Goal: Task Accomplishment & Management: Manage account settings

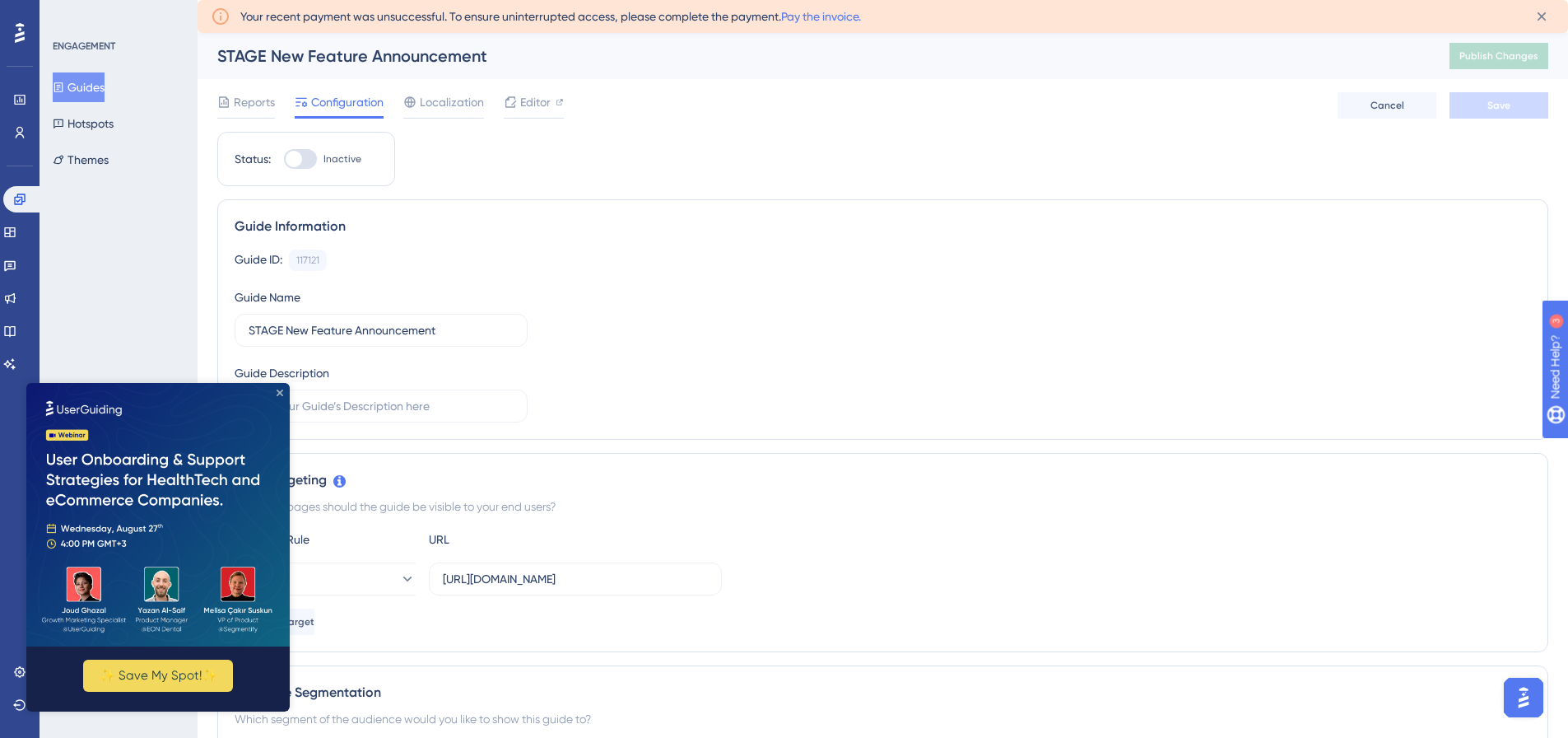
click at [277, 392] on icon "Close Preview" at bounding box center [280, 393] width 7 height 7
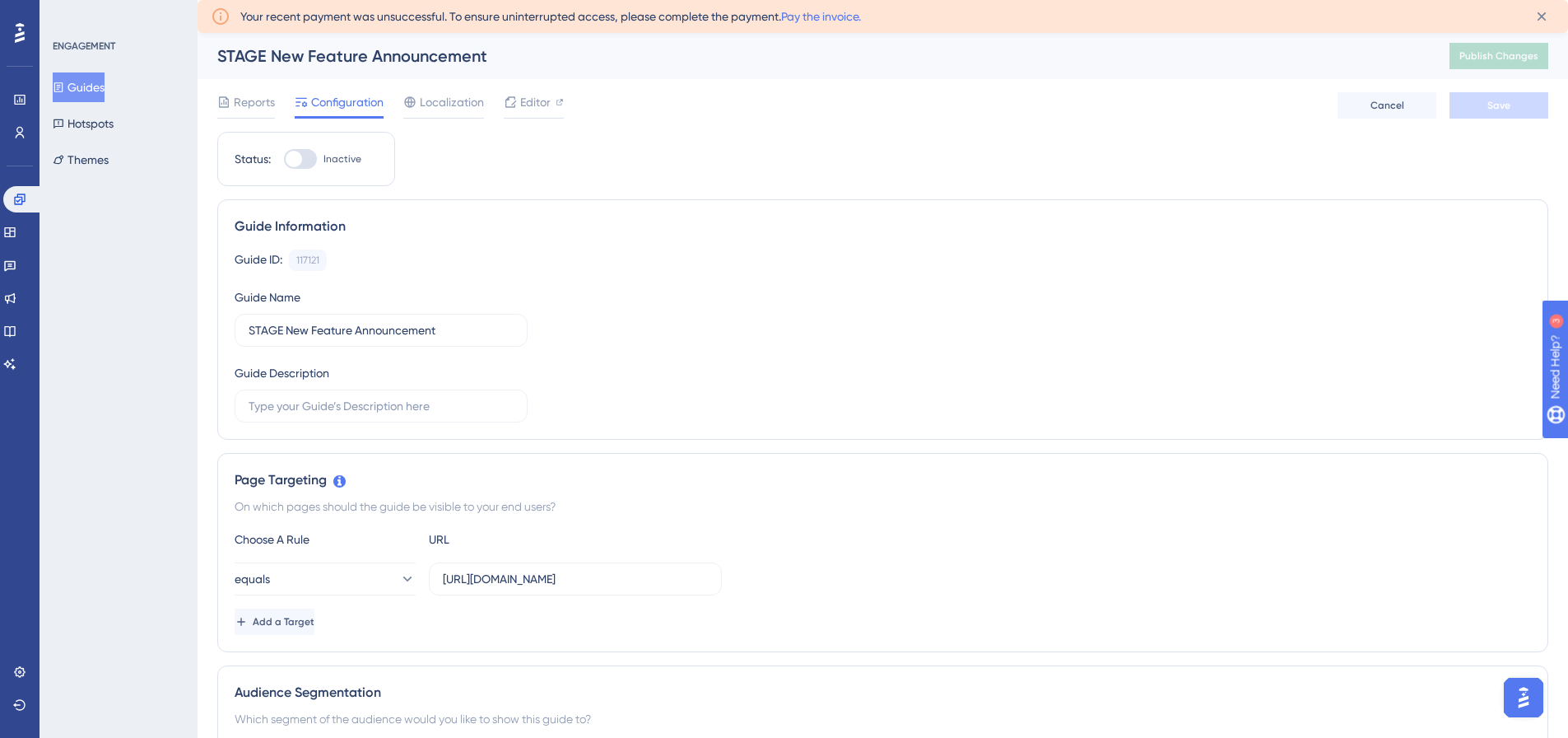
click at [85, 86] on button "Guides" at bounding box center [79, 87] width 52 height 30
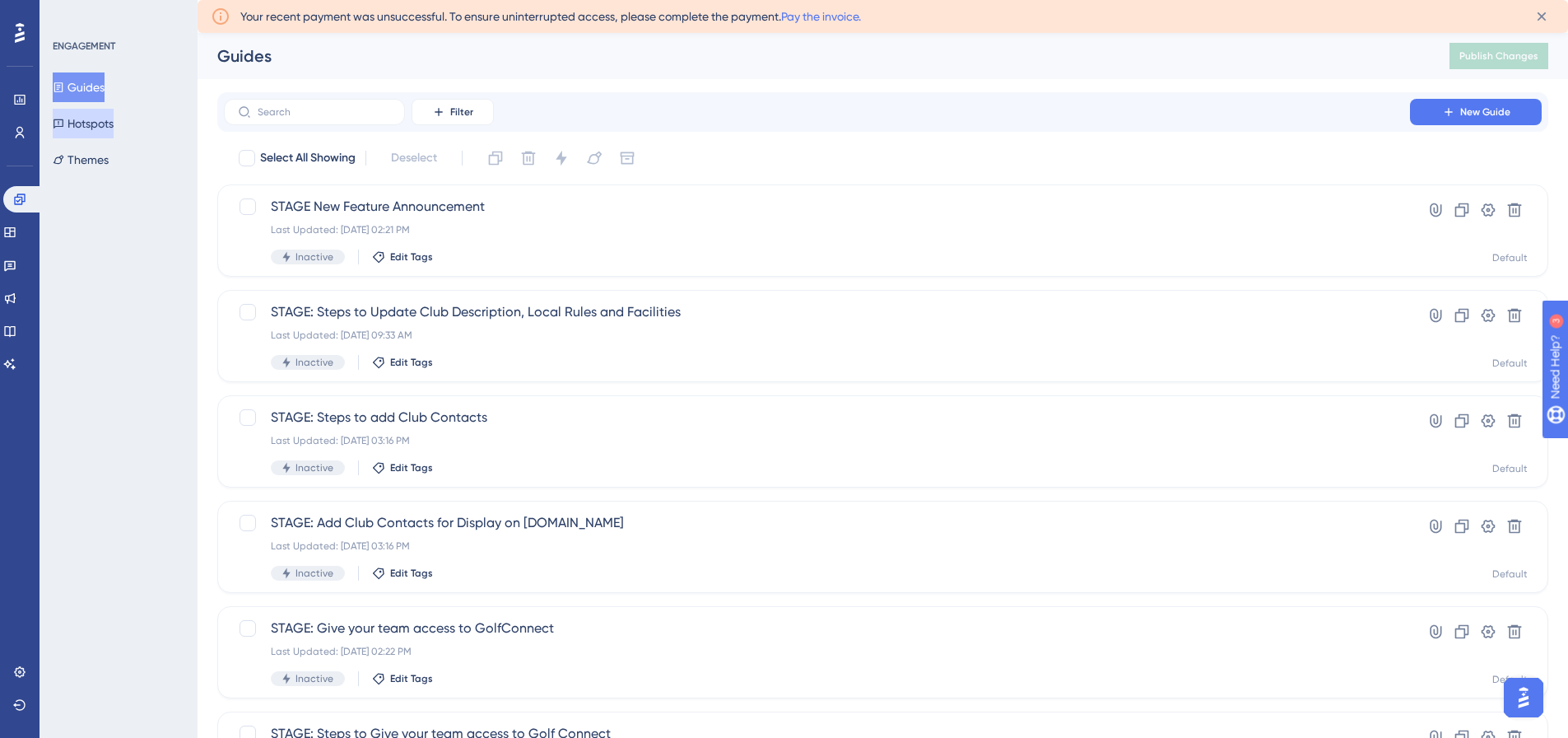
click at [95, 126] on button "Hotspots" at bounding box center [83, 123] width 61 height 30
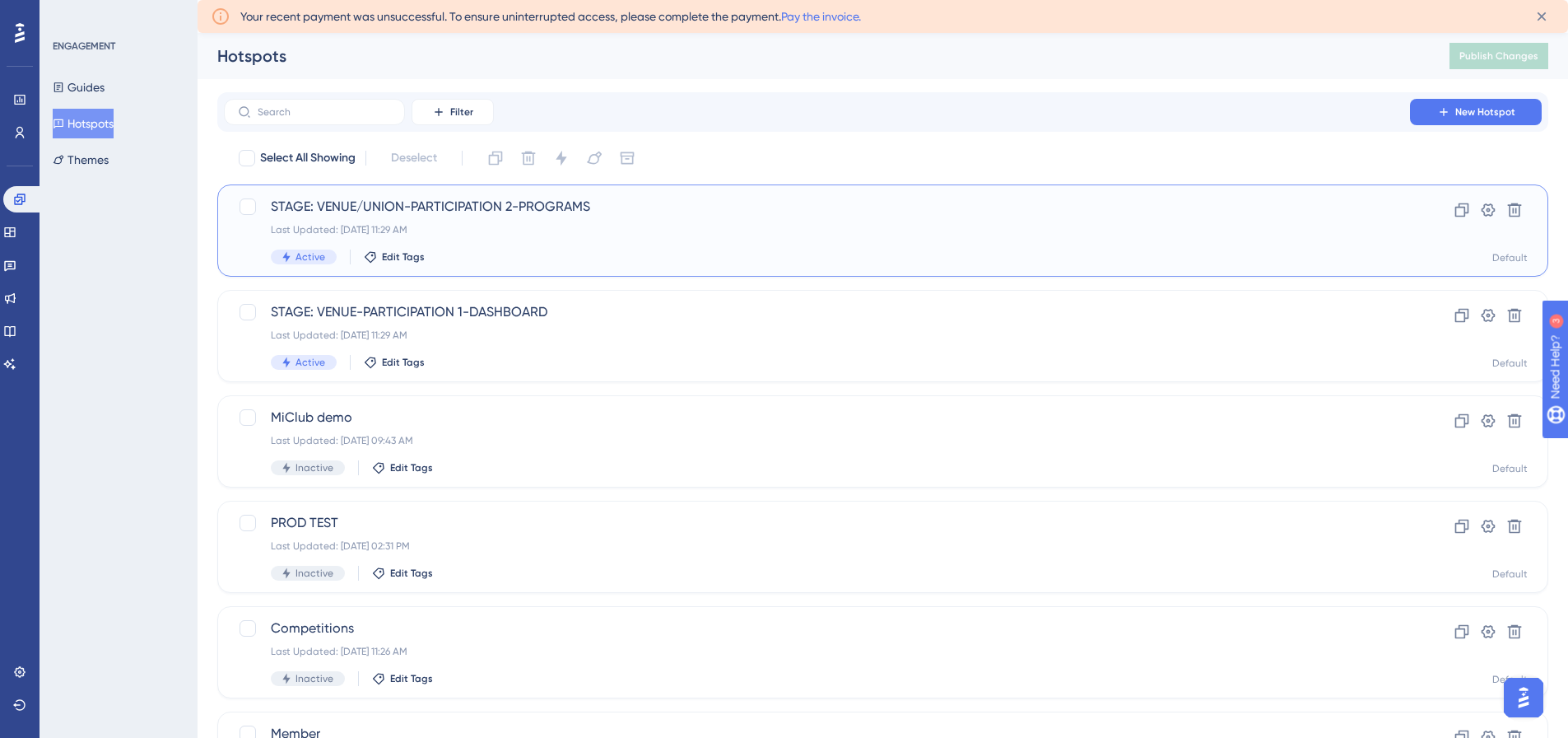
click at [434, 207] on span "STAGE: VENUE/UNION-PARTICIPATION 2-PROGRAMS" at bounding box center [818, 207] width 1093 height 20
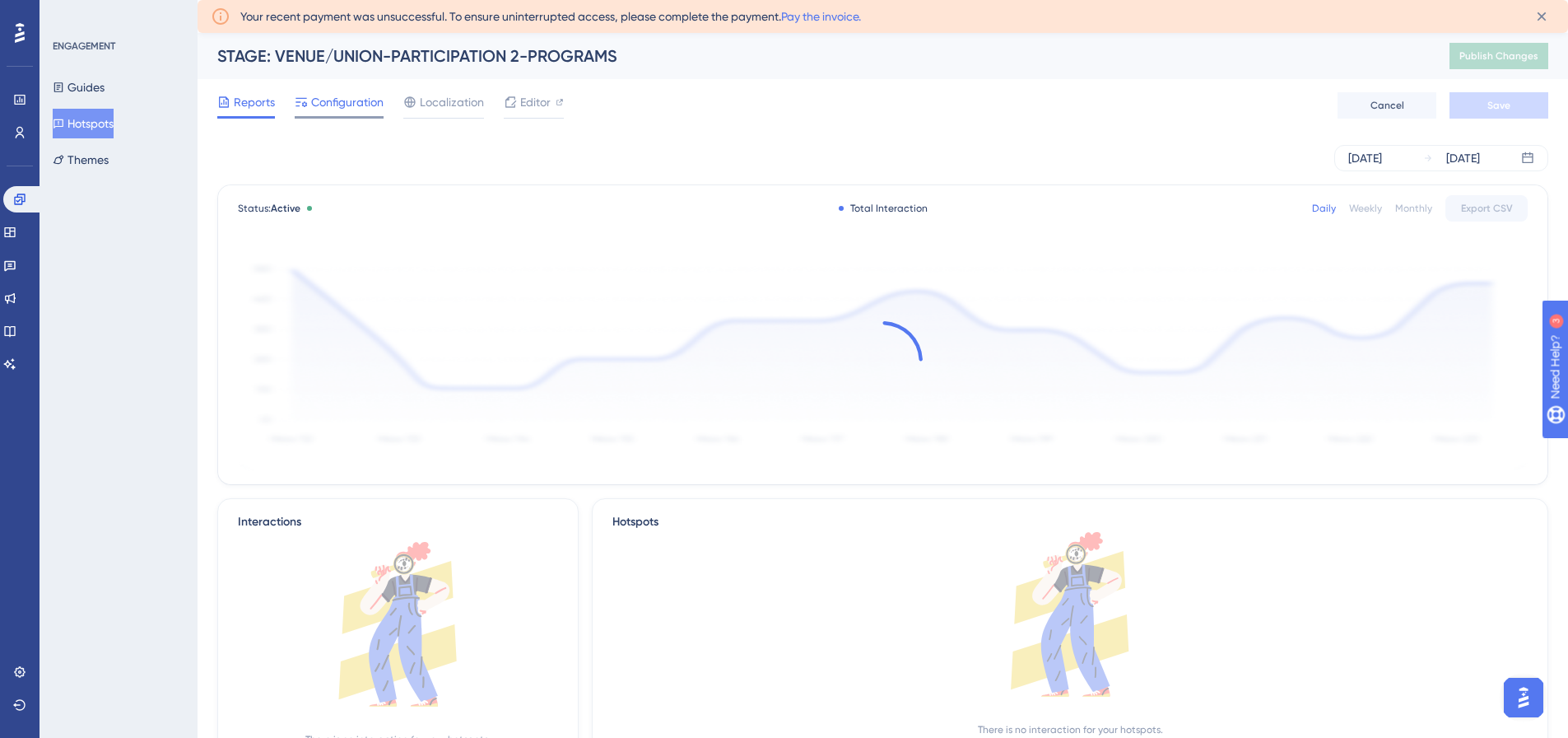
click at [351, 100] on span "Configuration" at bounding box center [346, 102] width 72 height 20
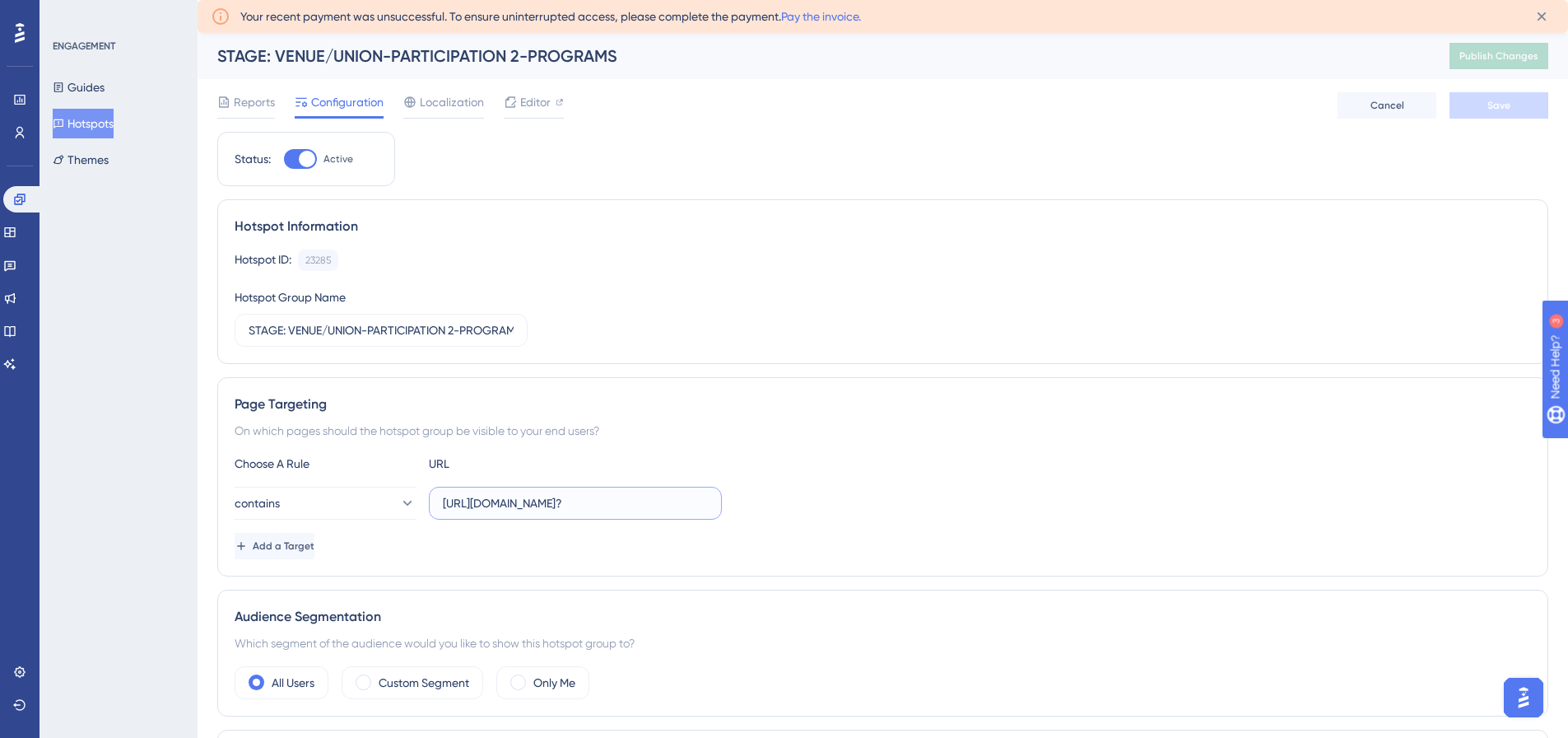
click at [512, 499] on input "[URL][DOMAIN_NAME]?" at bounding box center [575, 502] width 266 height 18
click at [335, 504] on button "contains" at bounding box center [325, 503] width 181 height 33
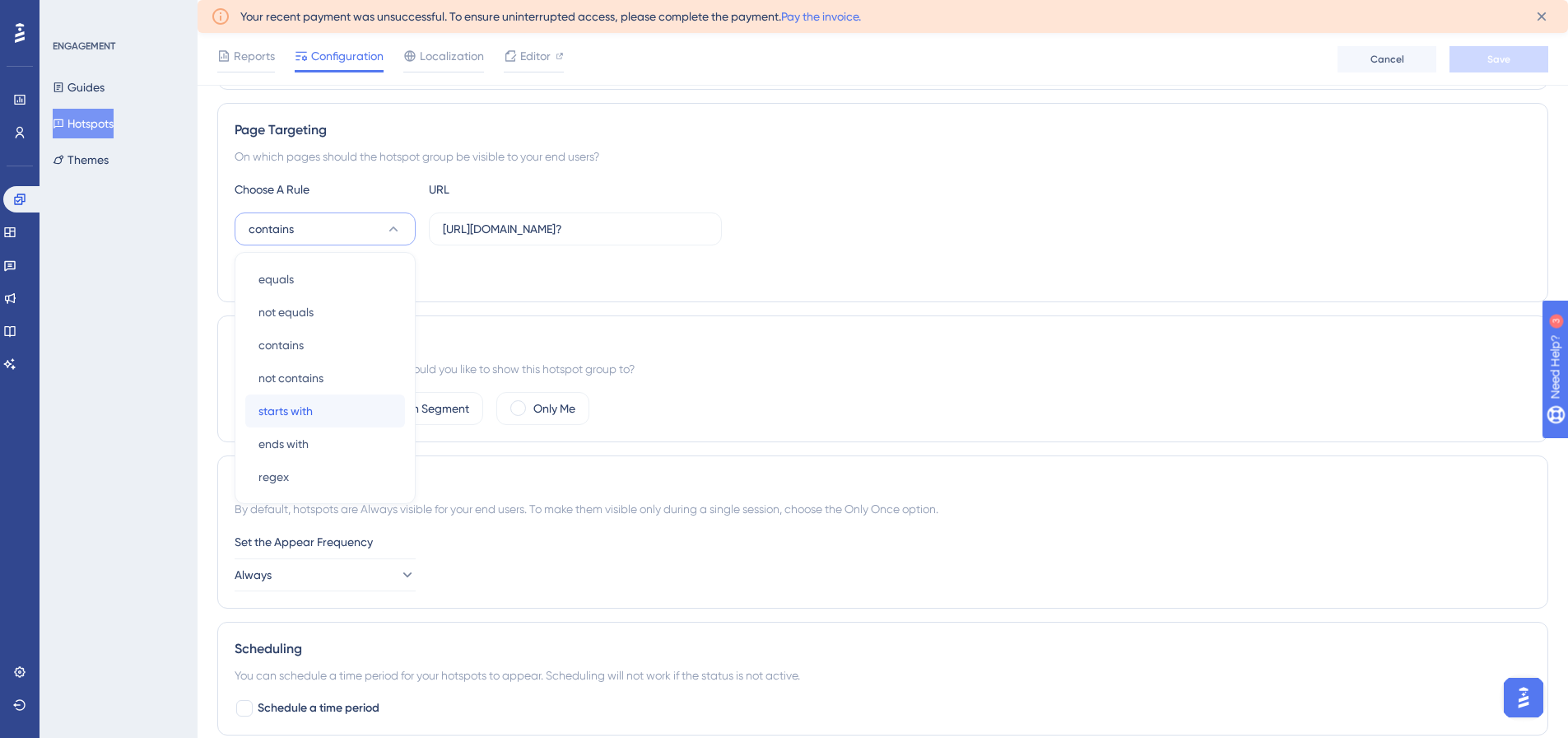
click at [320, 405] on div "starts with starts with" at bounding box center [325, 411] width 134 height 33
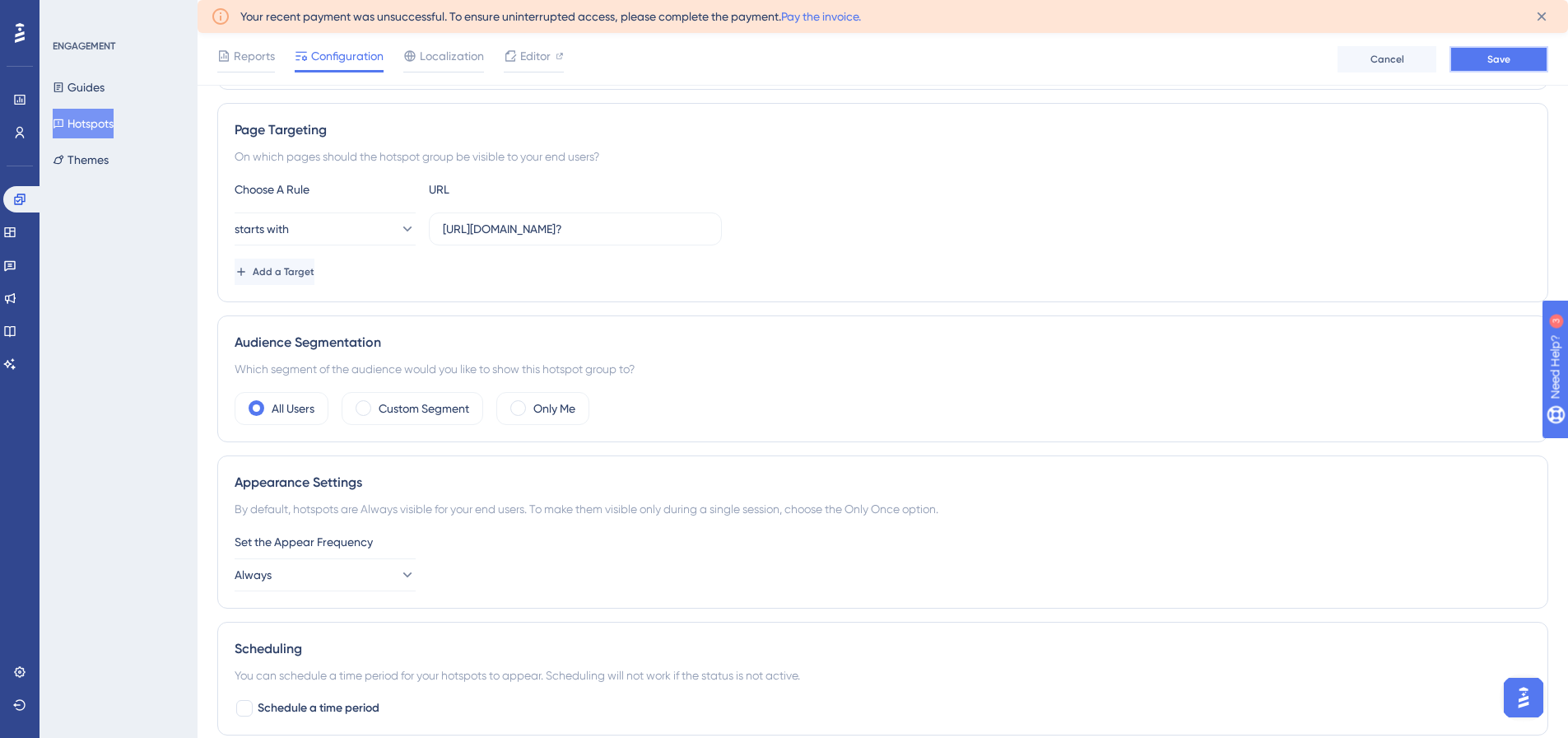
click at [1499, 60] on span "Save" at bounding box center [1499, 60] width 23 height 13
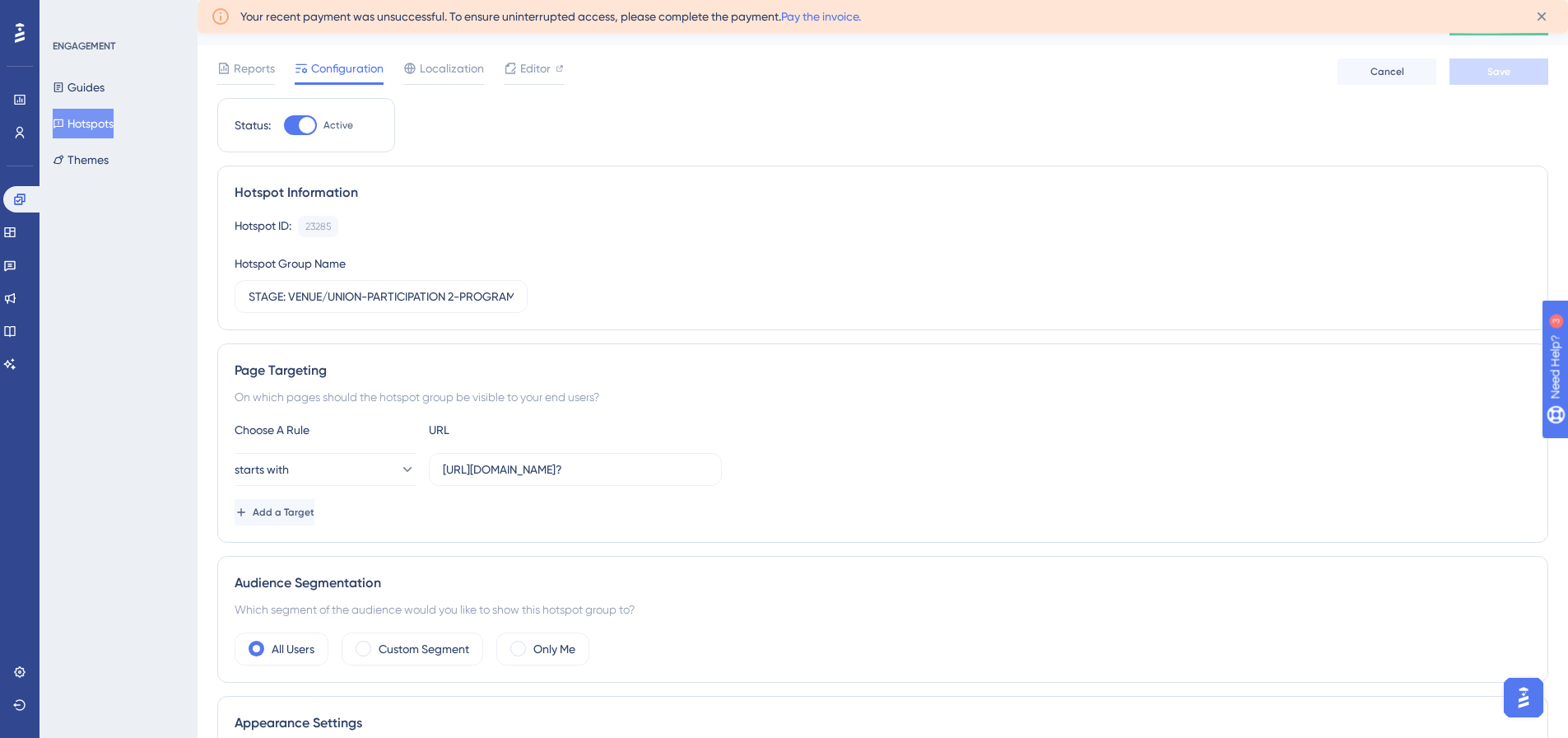
scroll to position [0, 0]
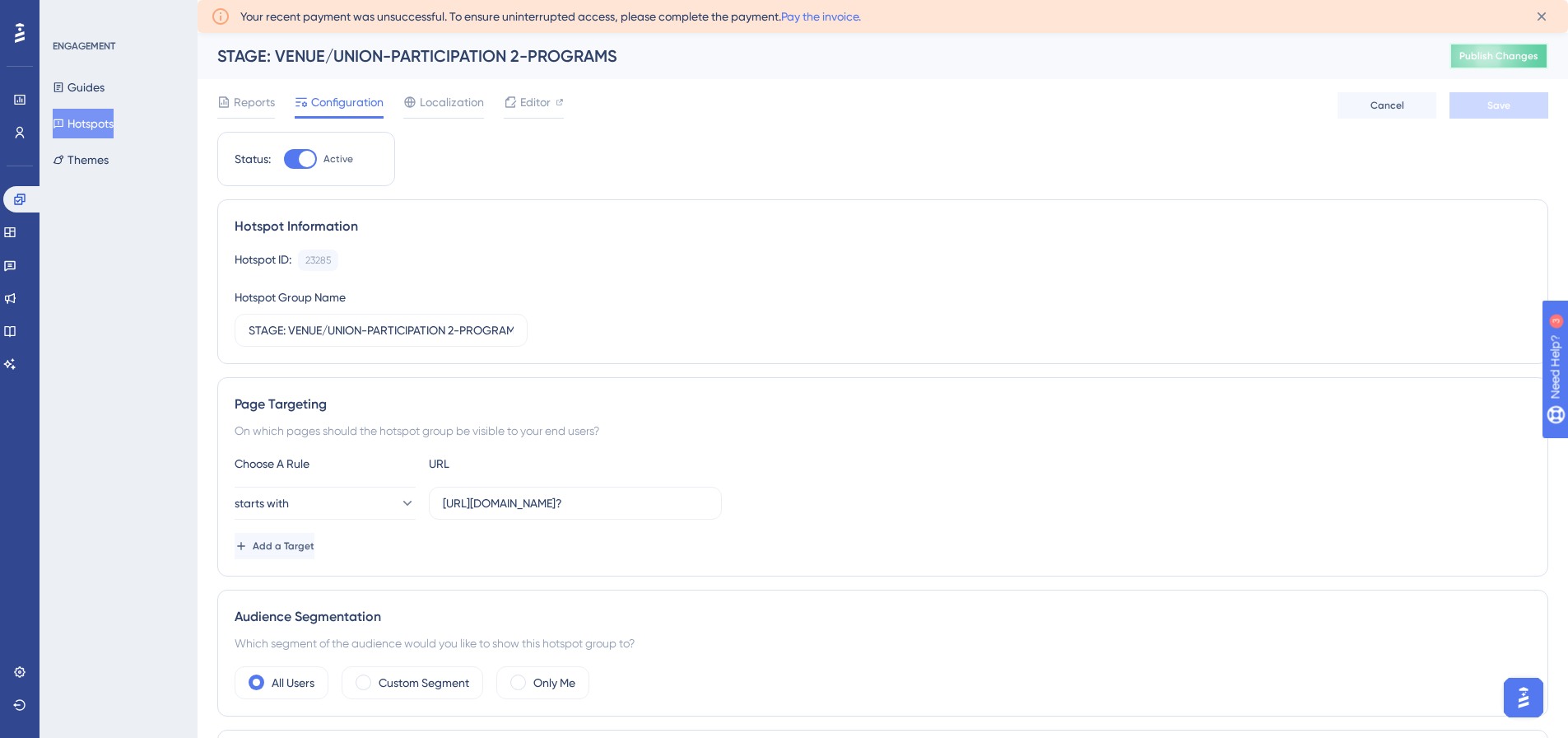
click at [1506, 64] on button "Publish Changes" at bounding box center [1499, 56] width 99 height 26
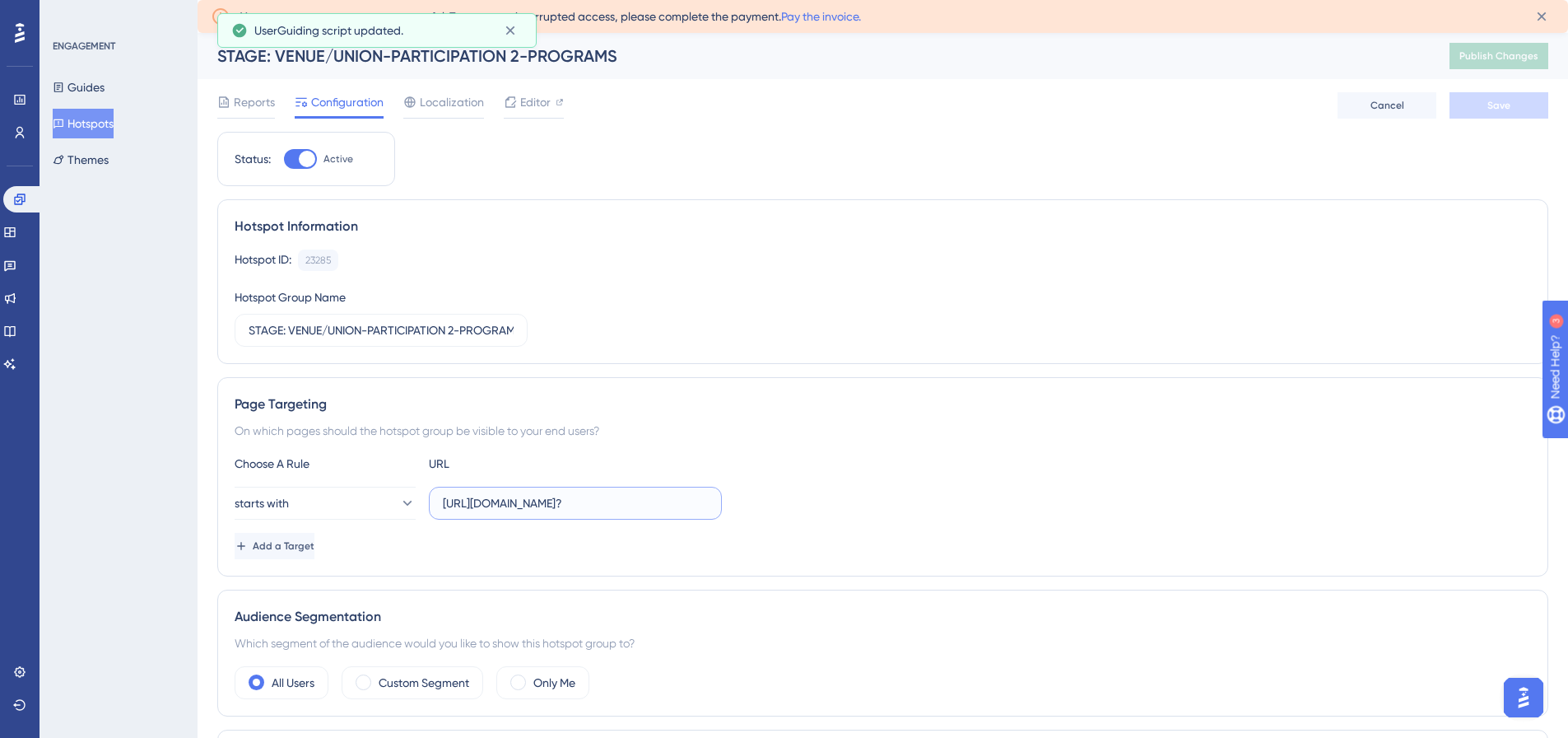
click at [625, 500] on input "[URL][DOMAIN_NAME]?" at bounding box center [575, 502] width 266 height 18
click at [98, 126] on button "Hotspots" at bounding box center [83, 123] width 61 height 30
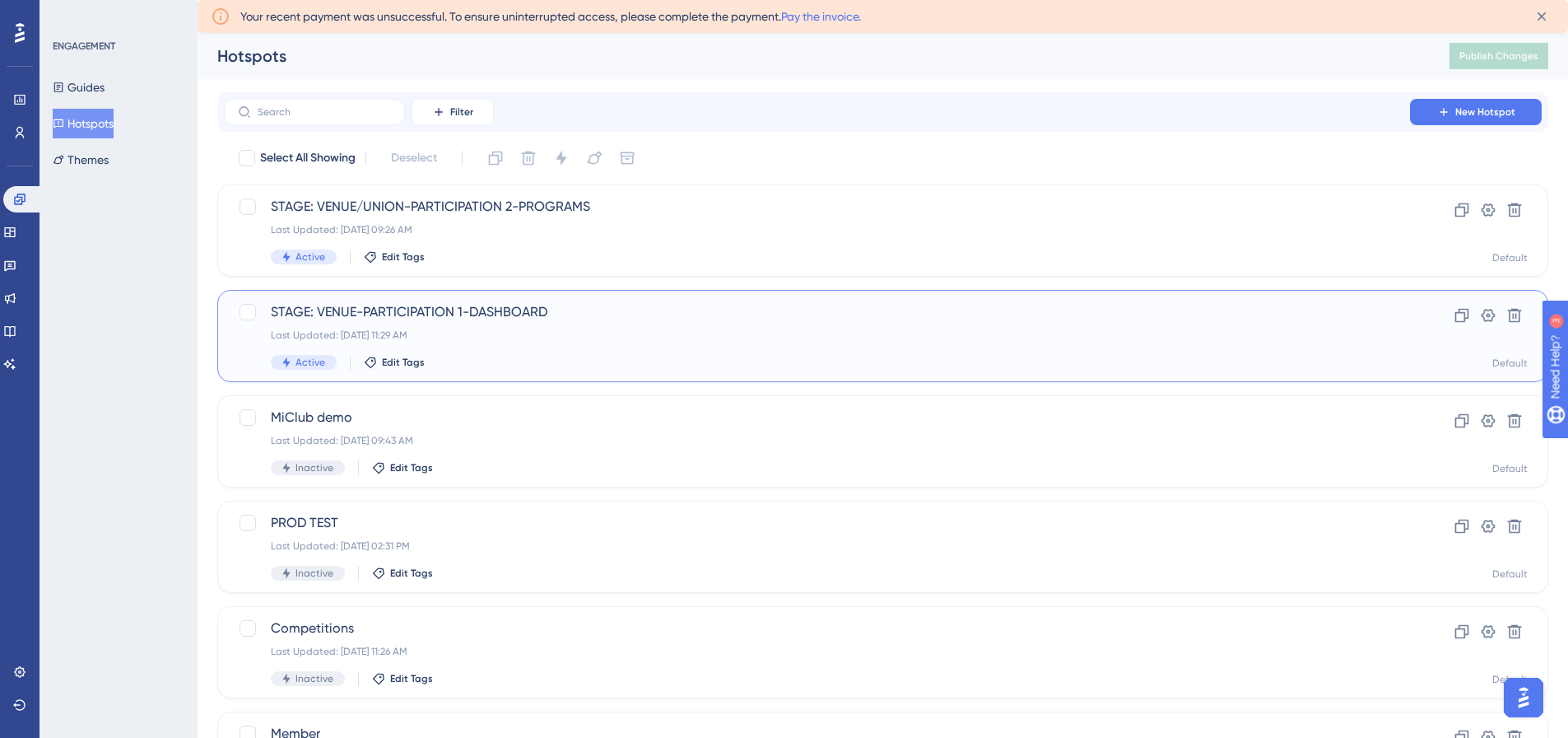
click at [434, 303] on span "STAGE: VENUE-PARTICIPATION 1-DASHBOARD" at bounding box center [818, 312] width 1093 height 20
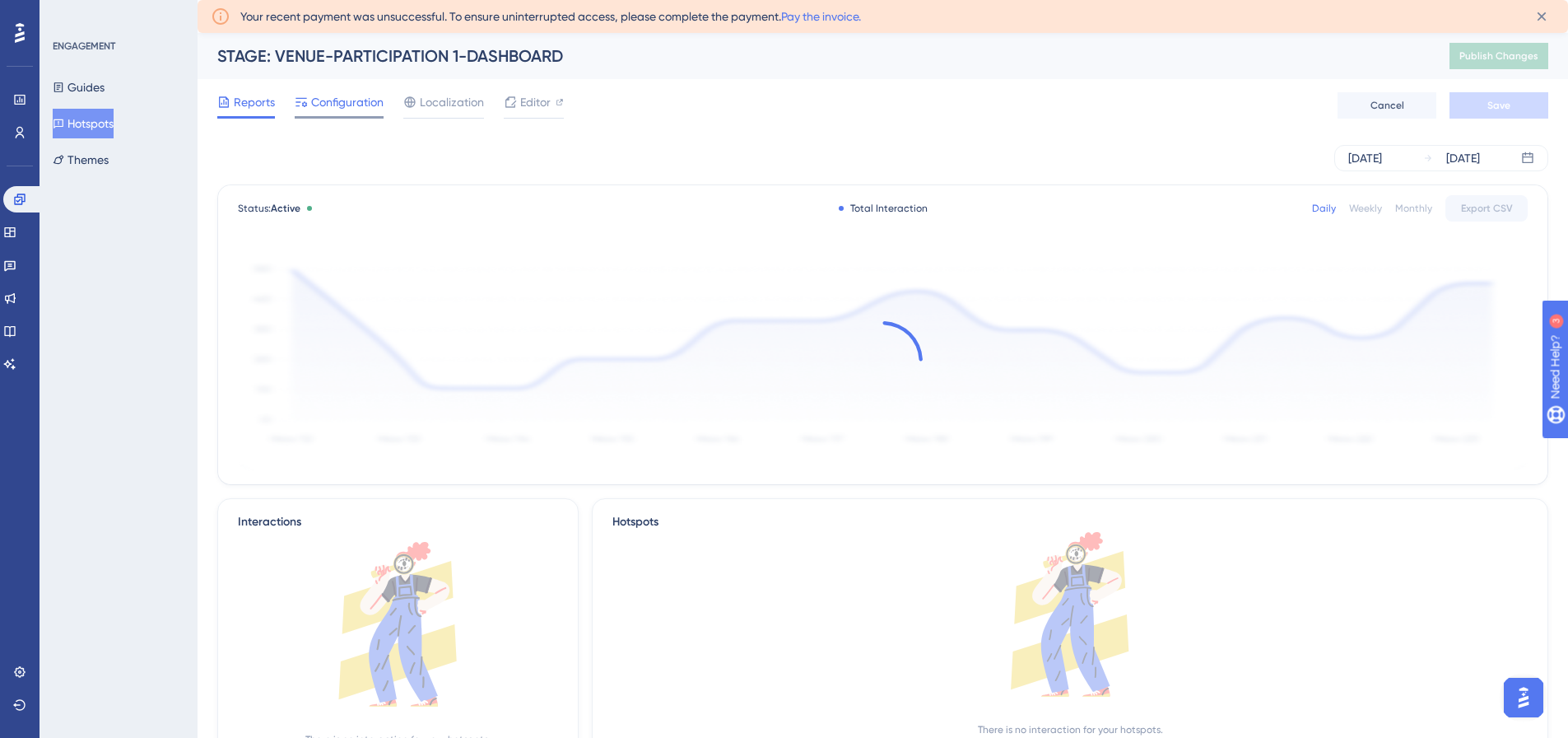
click at [341, 104] on span "Configuration" at bounding box center [346, 102] width 72 height 20
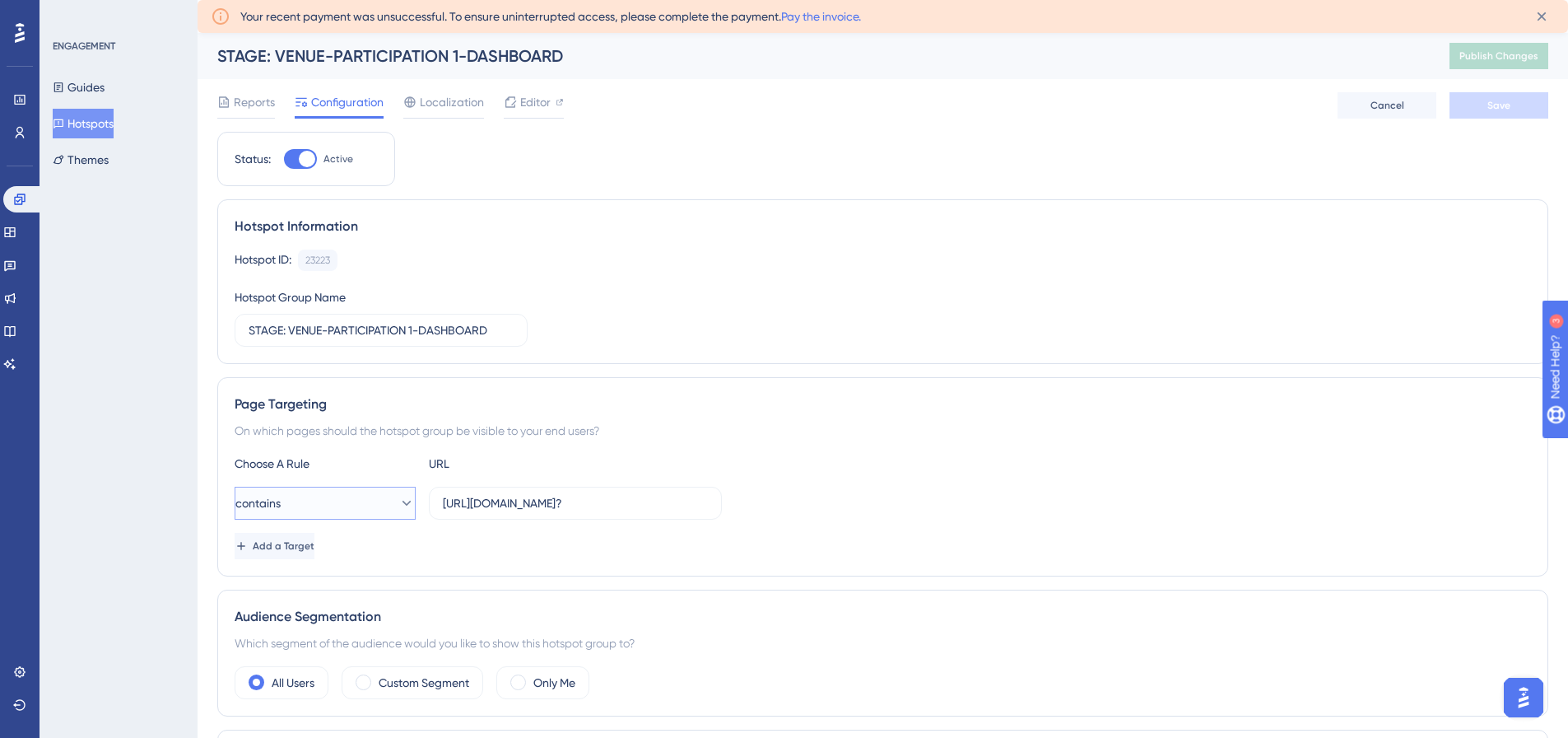
click at [301, 500] on button "contains" at bounding box center [325, 503] width 181 height 33
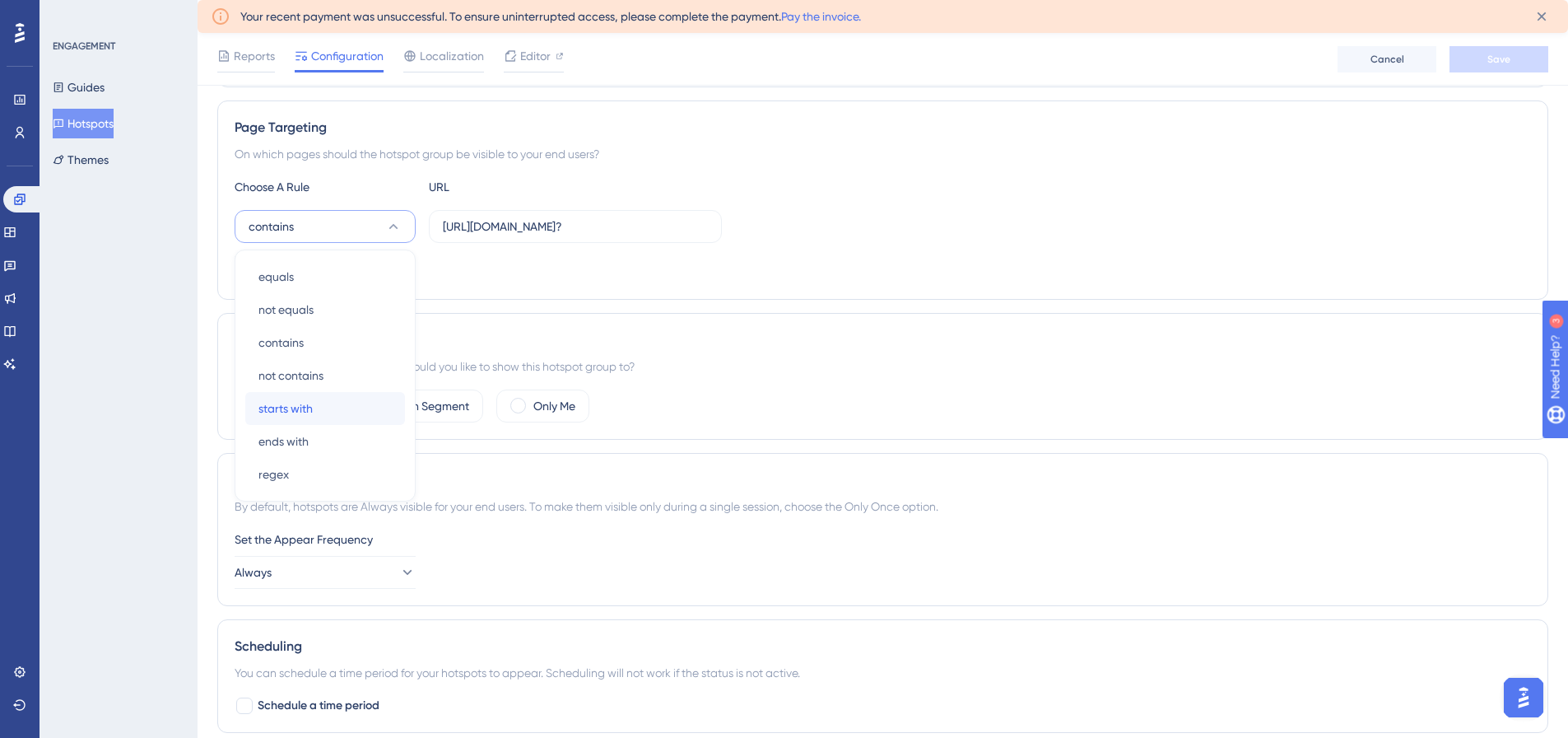
click at [304, 402] on span "starts with" at bounding box center [286, 408] width 54 height 20
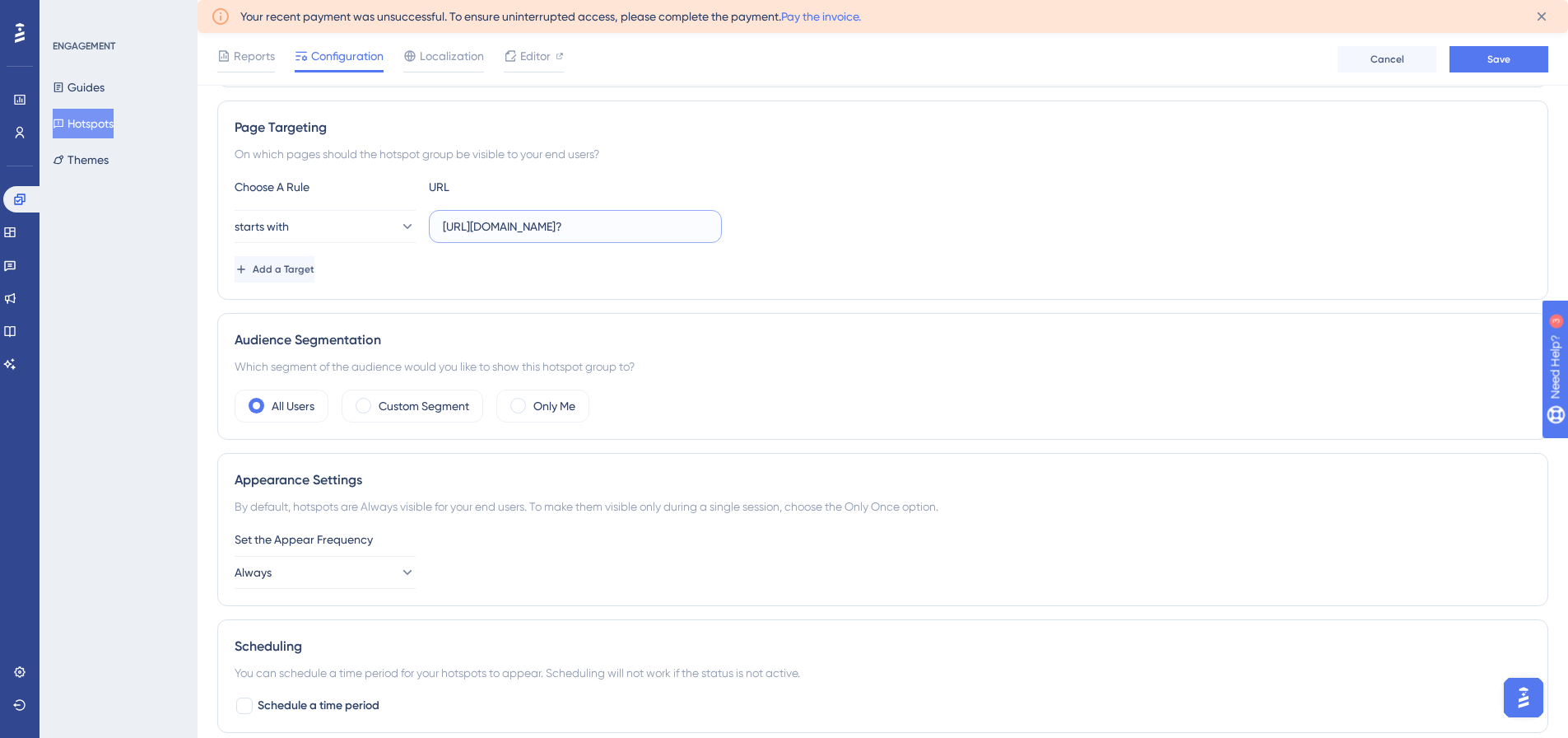
click at [620, 231] on input "[URL][DOMAIN_NAME]?" at bounding box center [575, 226] width 266 height 18
click at [1505, 66] on button "Save" at bounding box center [1499, 59] width 99 height 26
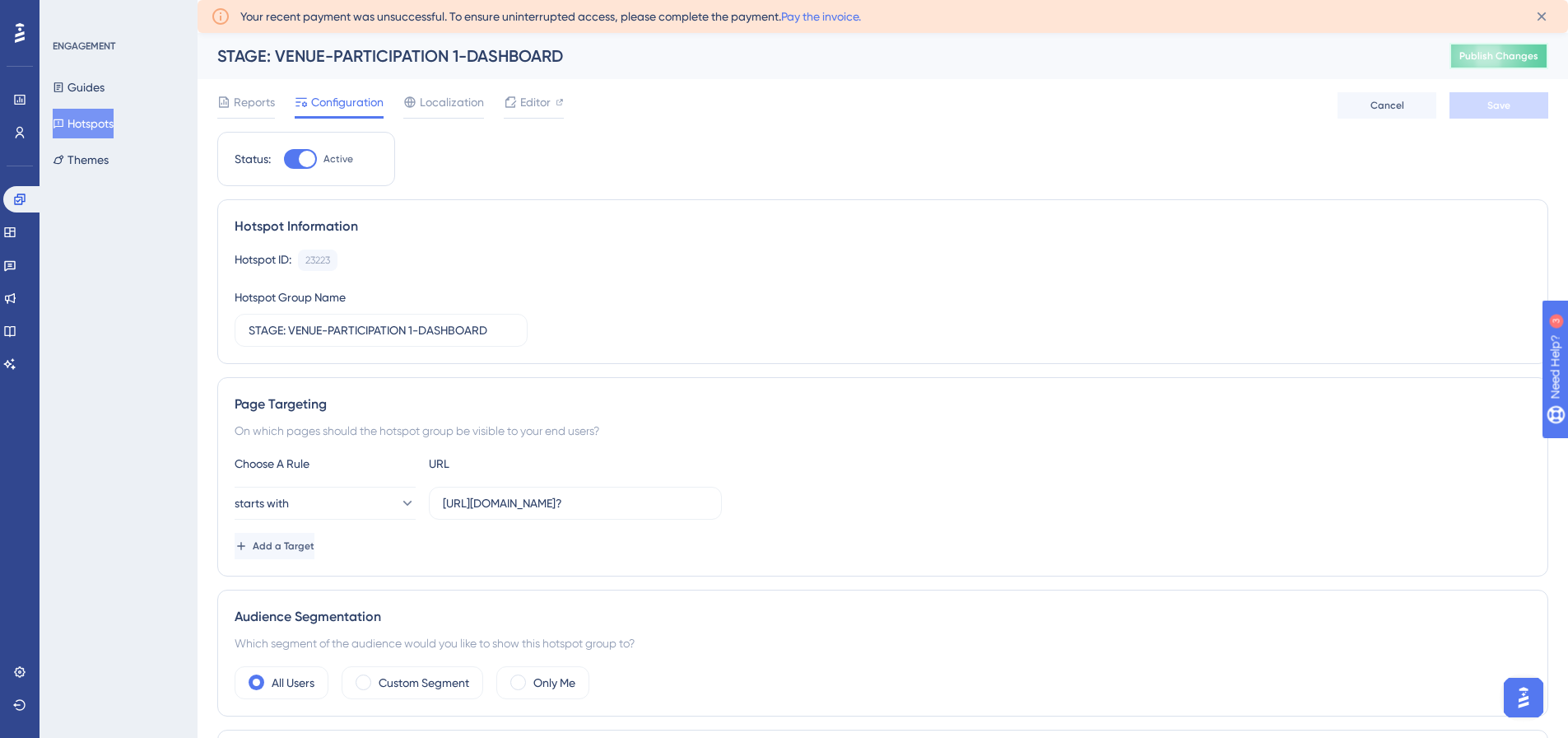
click at [1533, 58] on span "Publish Changes" at bounding box center [1499, 56] width 79 height 13
click at [1516, 49] on span "Publish Changes" at bounding box center [1499, 56] width 79 height 13
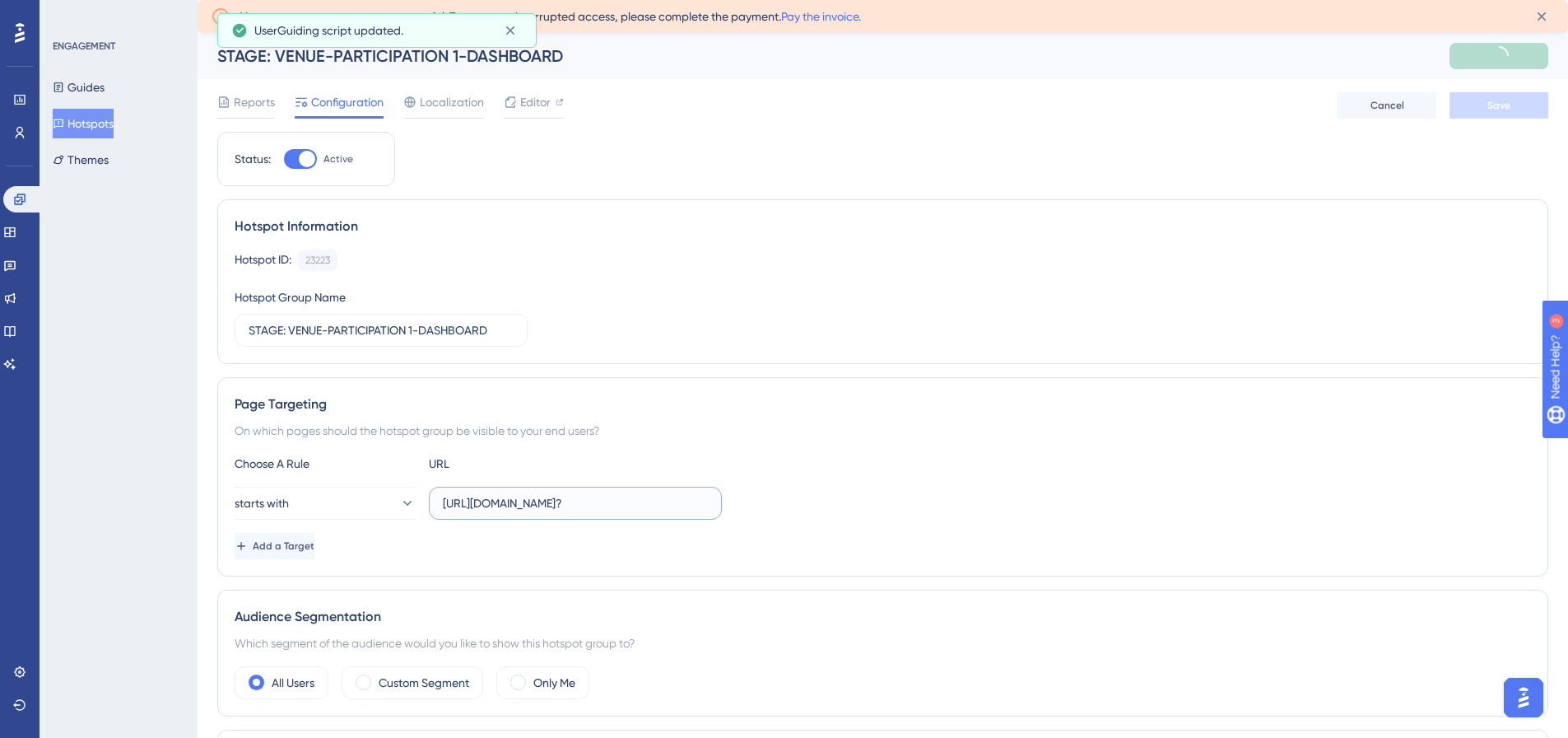
click at [586, 505] on input "[URL][DOMAIN_NAME]?" at bounding box center [575, 502] width 266 height 18
click at [104, 122] on button "Hotspots" at bounding box center [83, 123] width 61 height 30
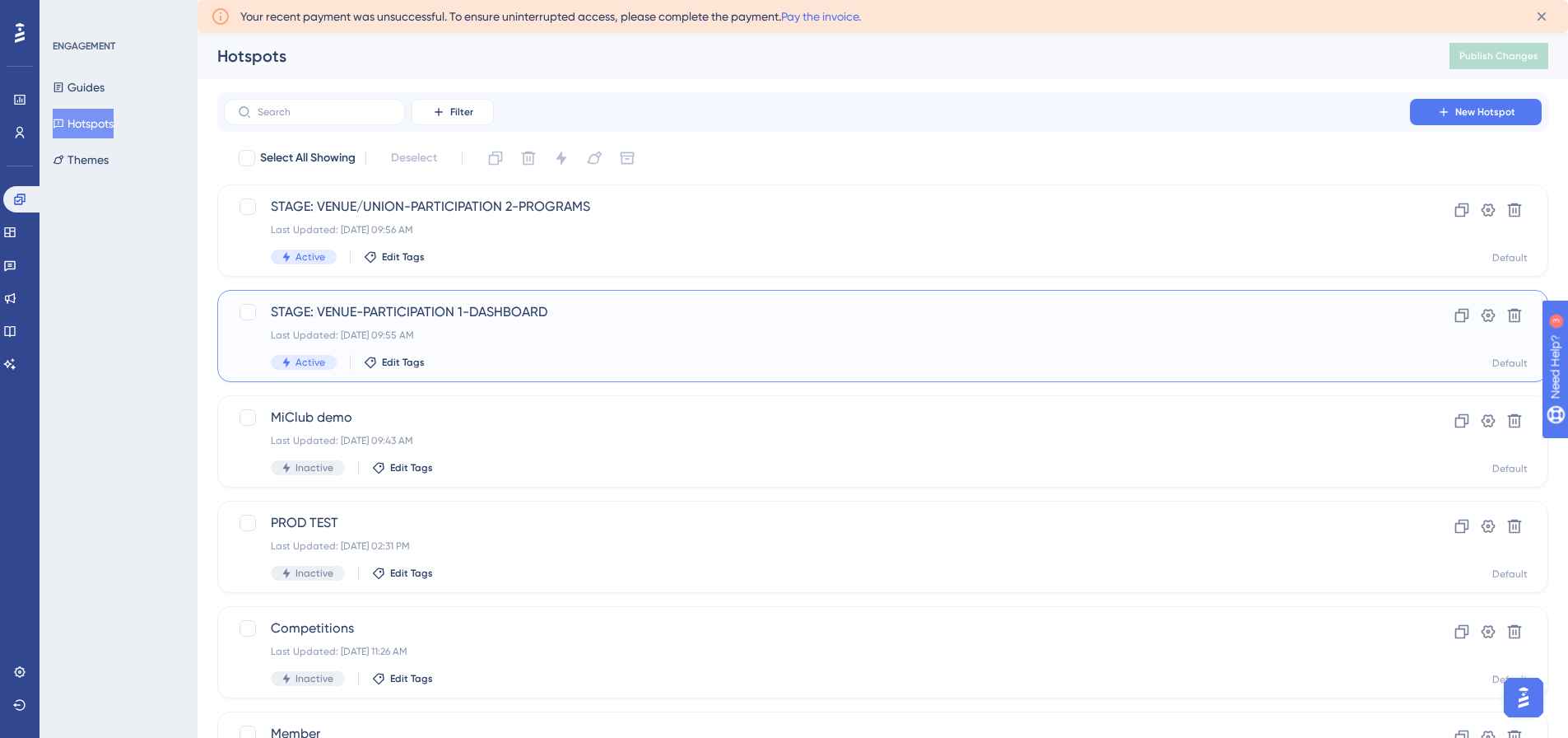
click at [460, 313] on span "STAGE: VENUE-PARTICIPATION 1-DASHBOARD" at bounding box center [818, 312] width 1093 height 20
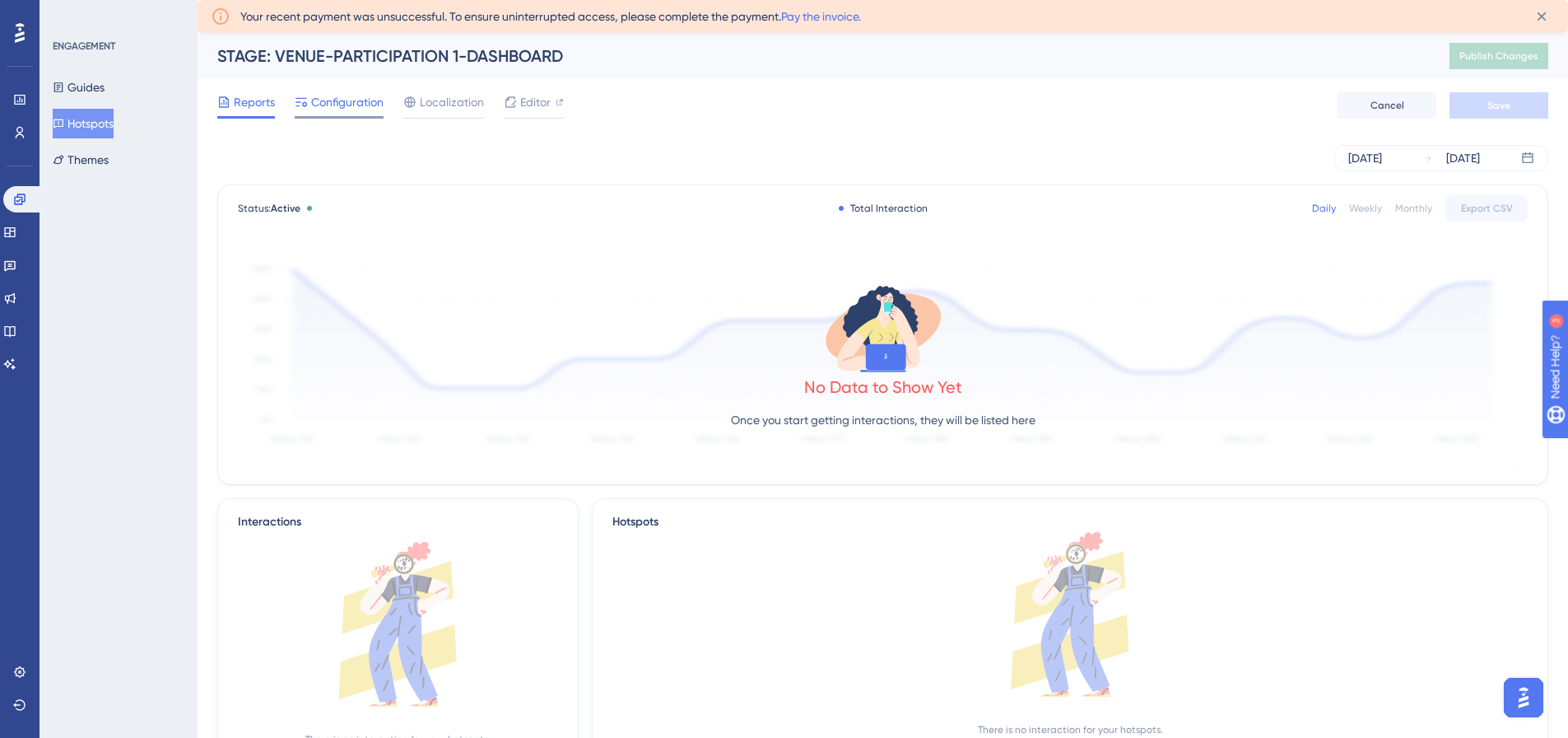
click at [355, 96] on span "Configuration" at bounding box center [346, 102] width 72 height 20
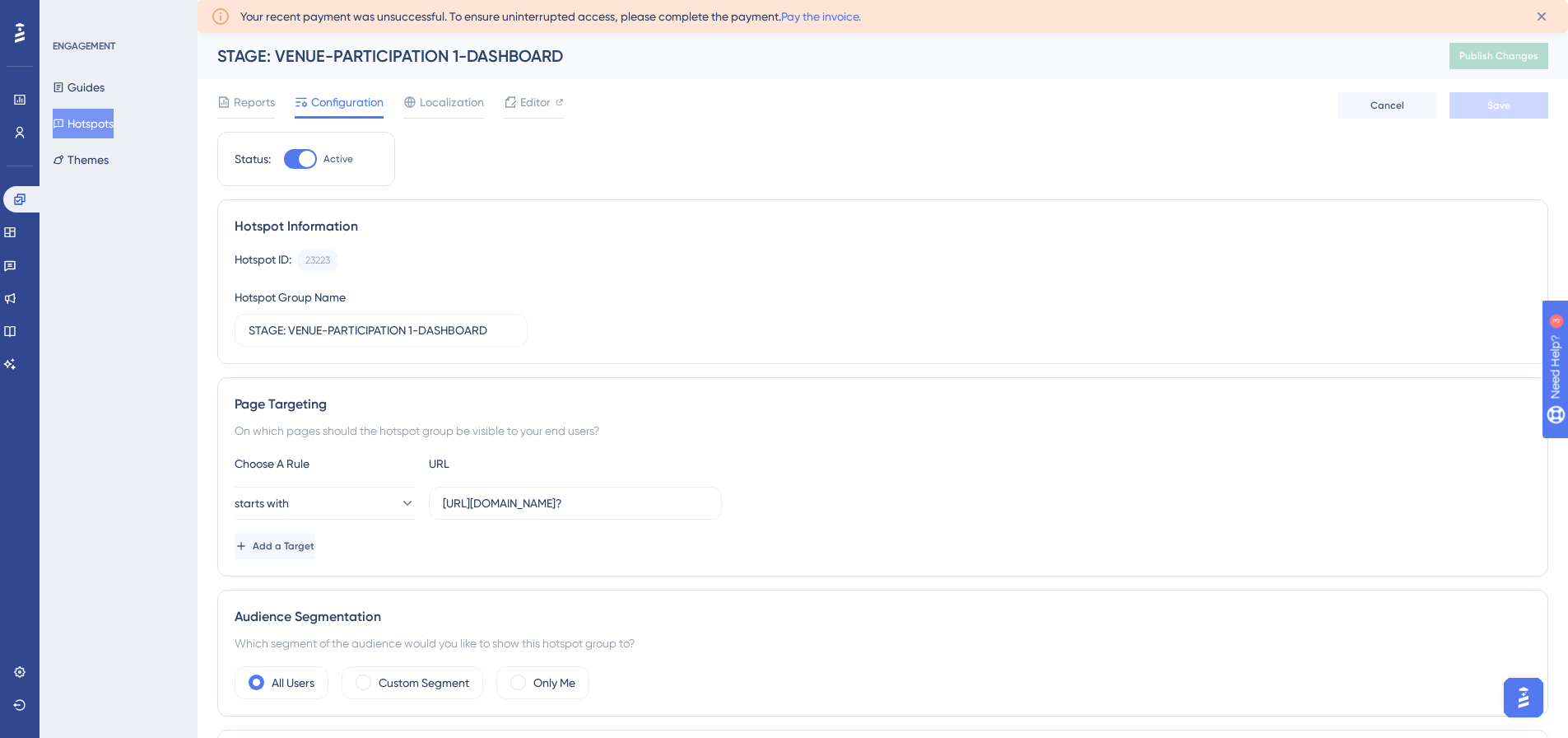
click at [102, 129] on button "Hotspots" at bounding box center [83, 123] width 61 height 30
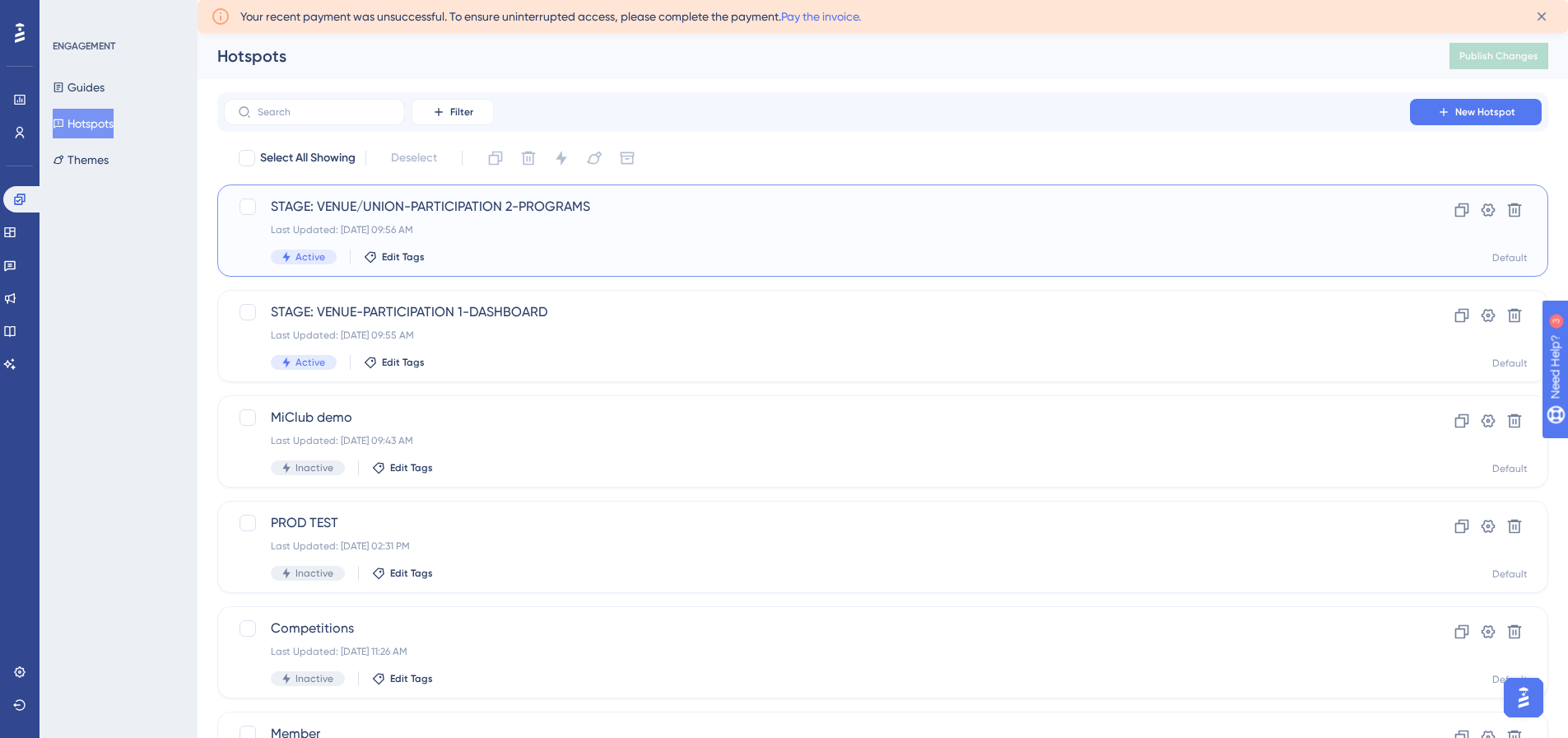
click at [392, 202] on span "STAGE: VENUE/UNION-PARTICIPATION 2-PROGRAMS" at bounding box center [818, 207] width 1093 height 20
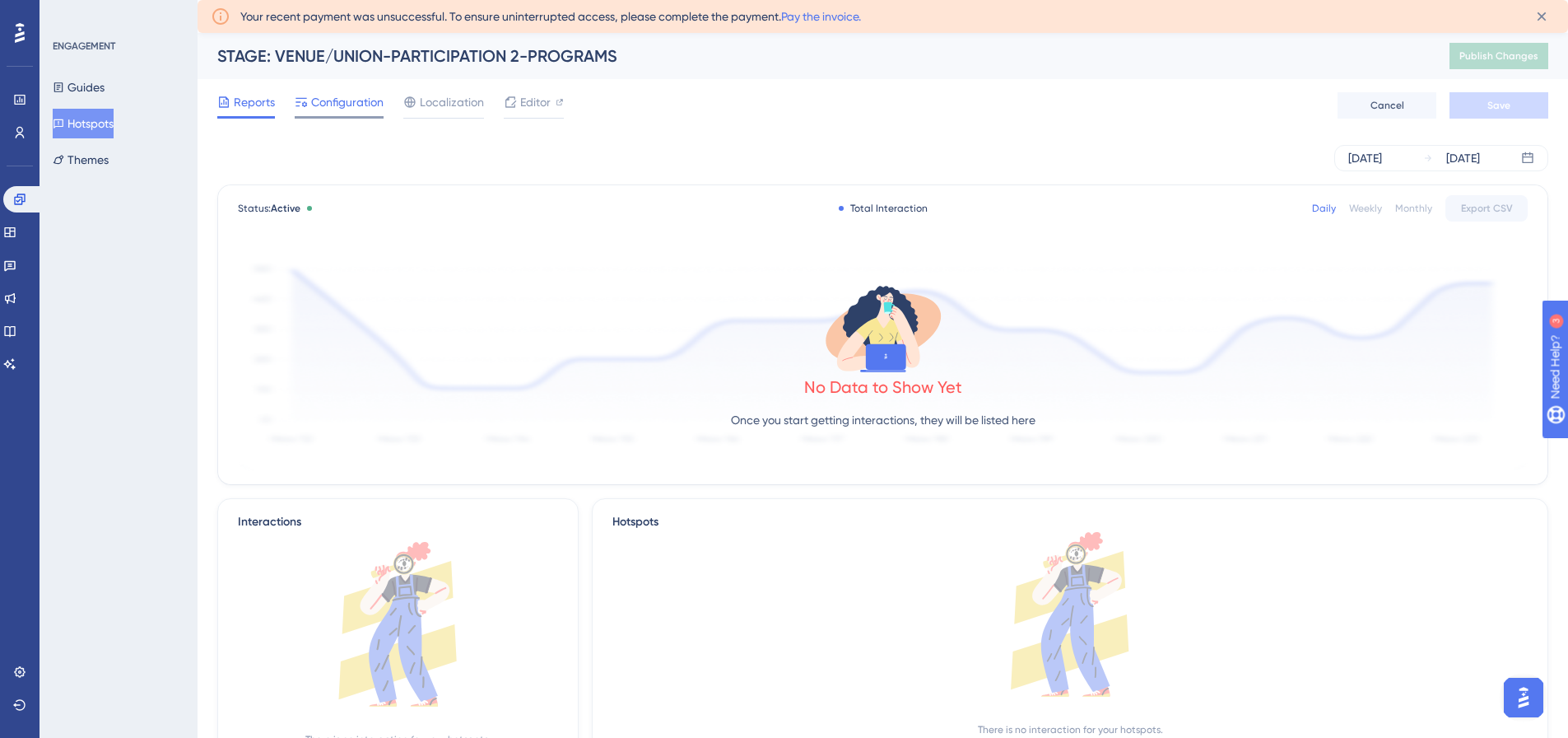
click at [341, 107] on span "Configuration" at bounding box center [346, 102] width 72 height 20
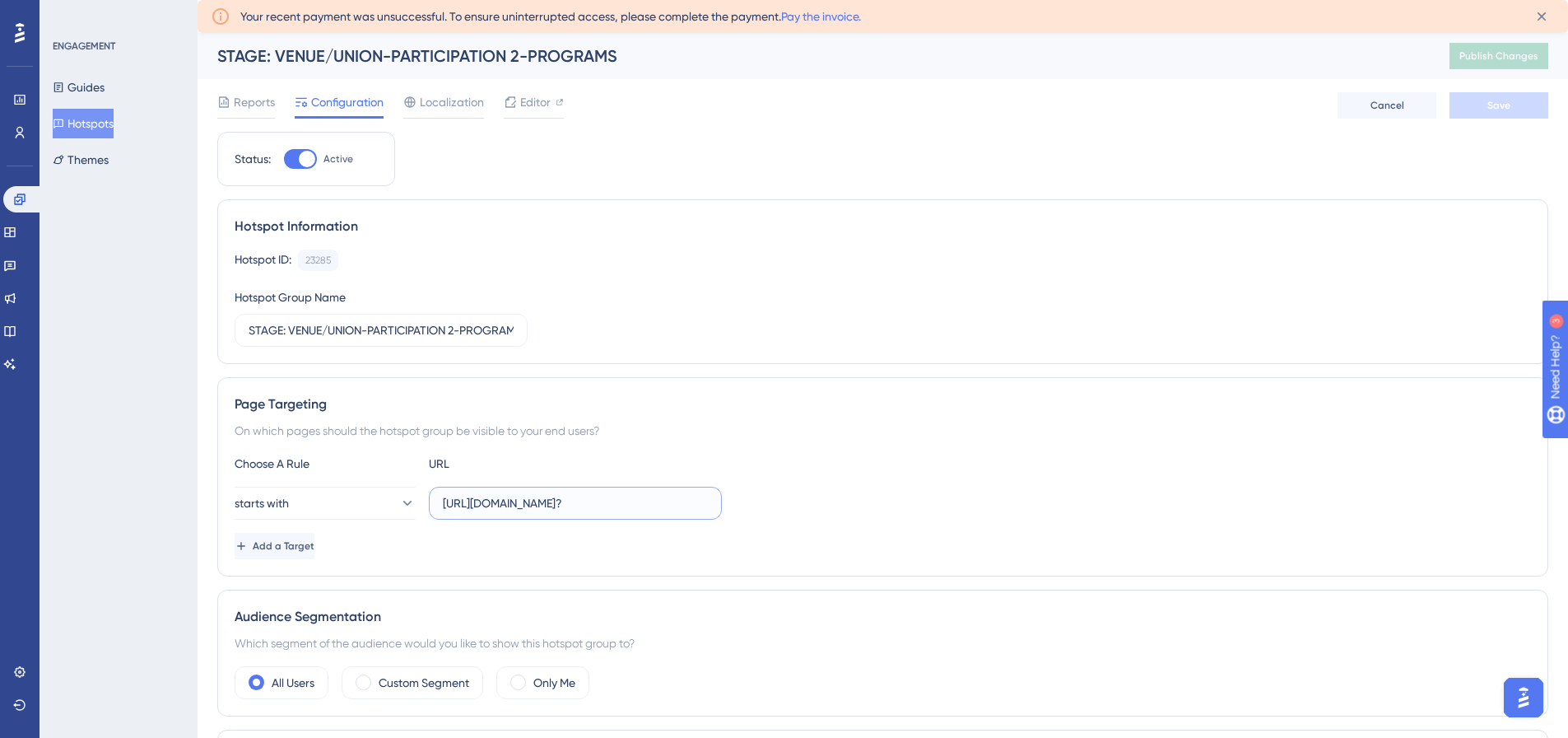
click at [598, 501] on input "[URL][DOMAIN_NAME]?" at bounding box center [575, 502] width 266 height 18
